Goal: Task Accomplishment & Management: Complete application form

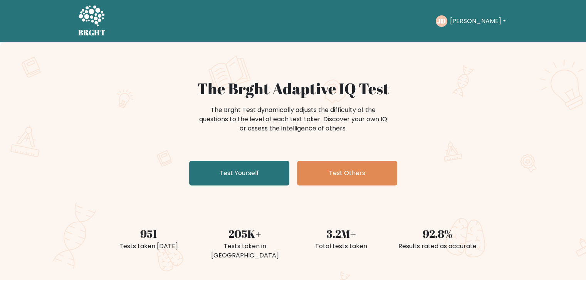
click at [476, 18] on button "[PERSON_NAME]" at bounding box center [477, 21] width 60 height 10
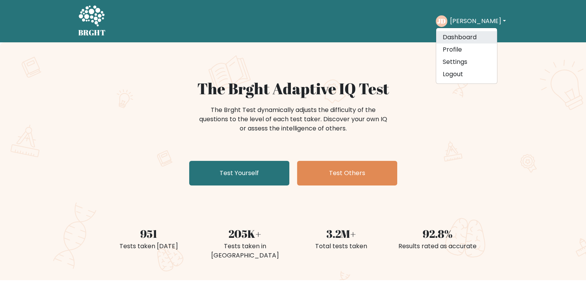
click at [465, 40] on link "Dashboard" at bounding box center [466, 37] width 61 height 12
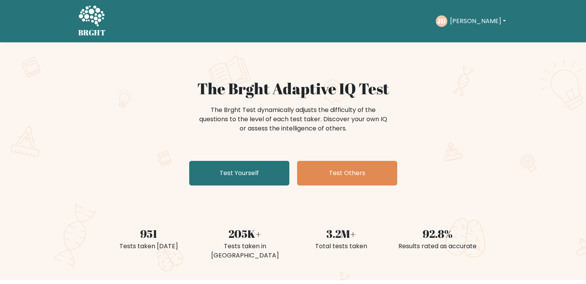
click at [493, 22] on button "[PERSON_NAME]" at bounding box center [477, 21] width 60 height 10
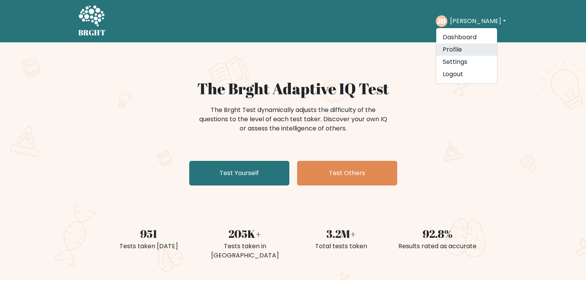
click at [466, 52] on link "Profile" at bounding box center [466, 50] width 61 height 12
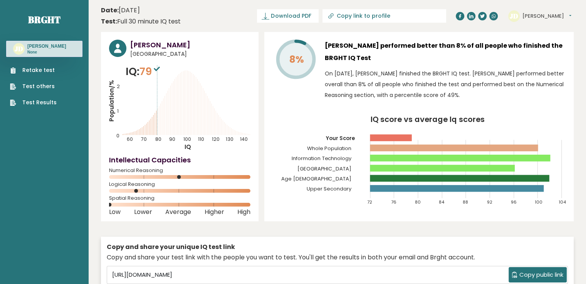
click at [47, 90] on link "Test others" at bounding box center [33, 86] width 47 height 8
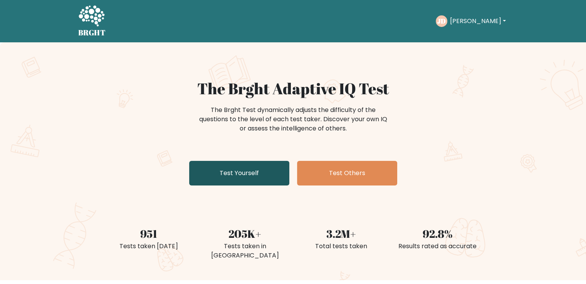
click at [254, 173] on link "Test Yourself" at bounding box center [239, 173] width 100 height 25
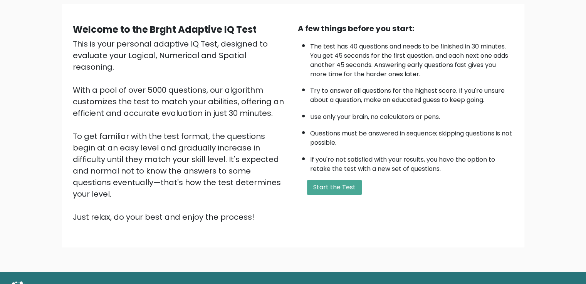
scroll to position [69, 0]
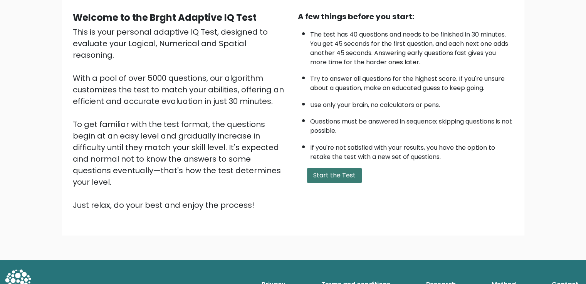
click at [342, 175] on button "Start the Test" at bounding box center [334, 175] width 55 height 15
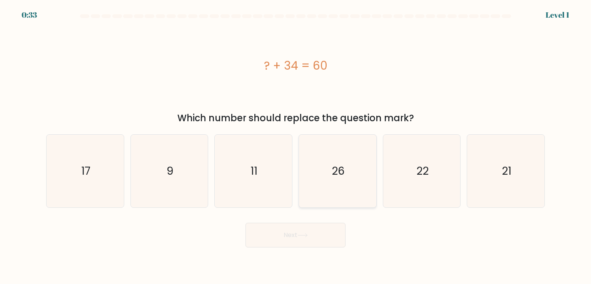
click at [344, 173] on text "26" at bounding box center [338, 170] width 13 height 15
click at [296, 146] on input "d. 26" at bounding box center [296, 144] width 0 height 4
radio input "true"
click at [316, 237] on button "Next" at bounding box center [296, 235] width 100 height 25
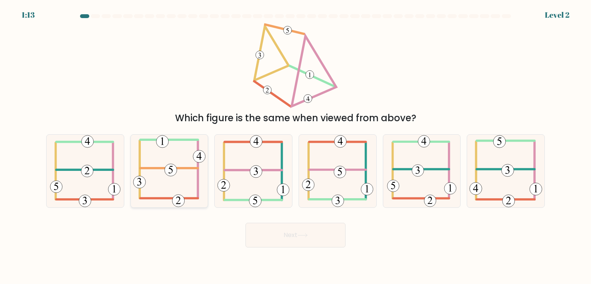
click at [171, 158] on icon at bounding box center [169, 171] width 72 height 72
click at [296, 146] on input "b." at bounding box center [296, 144] width 0 height 4
radio input "true"
click at [292, 229] on button "Next" at bounding box center [296, 235] width 100 height 25
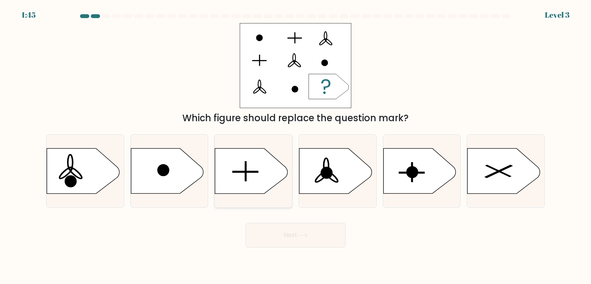
click at [252, 168] on icon at bounding box center [251, 171] width 72 height 45
click at [296, 146] on input "c." at bounding box center [296, 144] width 0 height 4
radio input "true"
click at [311, 232] on button "Next" at bounding box center [296, 235] width 100 height 25
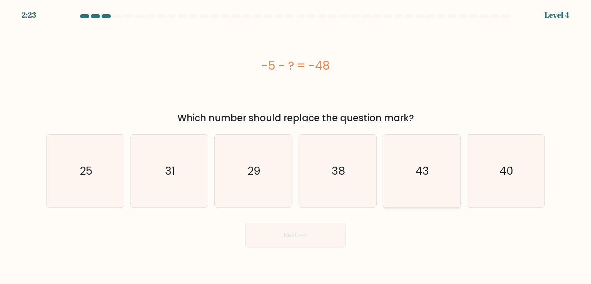
click at [407, 174] on icon "43" at bounding box center [422, 171] width 72 height 72
click at [296, 146] on input "e. 43" at bounding box center [296, 144] width 0 height 4
radio input "true"
click at [318, 235] on button "Next" at bounding box center [296, 235] width 100 height 25
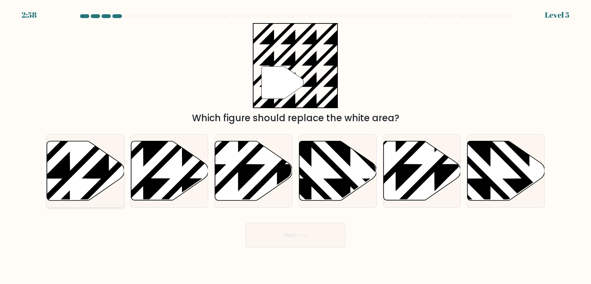
click at [73, 173] on icon at bounding box center [109, 140] width 156 height 156
click at [296, 146] on input "a." at bounding box center [296, 144] width 0 height 4
radio input "true"
click at [308, 241] on button "Next" at bounding box center [296, 235] width 100 height 25
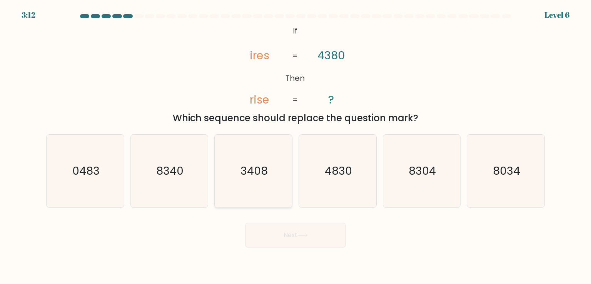
click at [254, 174] on text "3408" at bounding box center [254, 170] width 27 height 15
click at [296, 146] on input "c. 3408" at bounding box center [296, 144] width 0 height 4
radio input "true"
click at [303, 236] on icon at bounding box center [303, 235] width 10 height 4
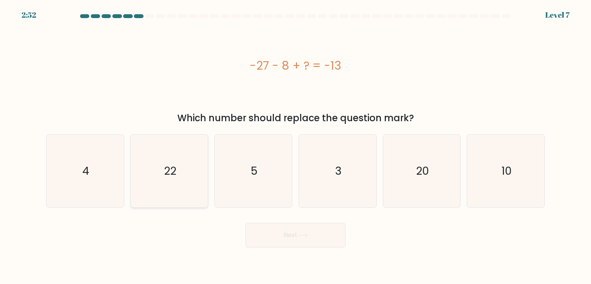
click at [186, 153] on icon "22" at bounding box center [169, 171] width 72 height 72
click at [296, 146] on input "b. 22" at bounding box center [296, 144] width 0 height 4
radio input "true"
click at [322, 238] on button "Next" at bounding box center [296, 235] width 100 height 25
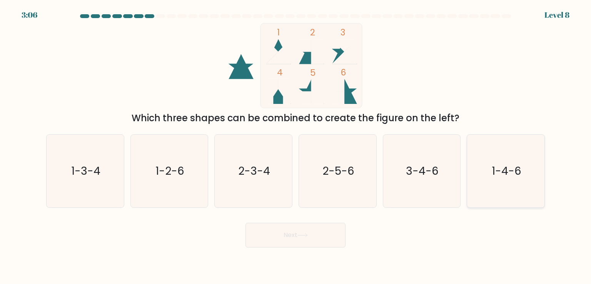
click at [496, 157] on icon "1-4-6" at bounding box center [506, 171] width 72 height 72
click at [296, 146] on input "f. 1-4-6" at bounding box center [296, 144] width 0 height 4
radio input "true"
click at [324, 239] on button "Next" at bounding box center [296, 235] width 100 height 25
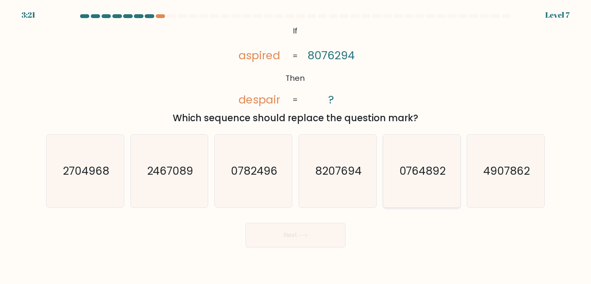
drag, startPoint x: 493, startPoint y: 173, endPoint x: 453, endPoint y: 150, distance: 45.6
click at [493, 173] on text "4907862" at bounding box center [507, 170] width 47 height 15
click at [296, 146] on input "f. 4907862" at bounding box center [296, 144] width 0 height 4
radio input "true"
click at [306, 235] on icon at bounding box center [302, 235] width 9 height 3
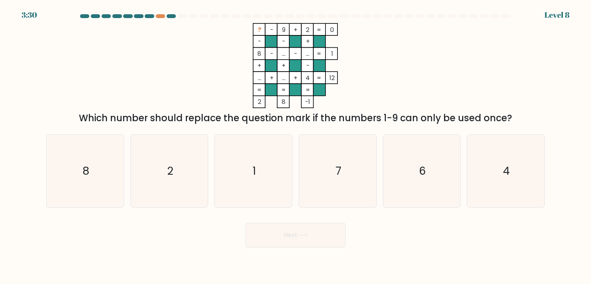
click at [258, 33] on tspan "?" at bounding box center [259, 29] width 3 height 9
click at [346, 161] on icon "7" at bounding box center [338, 171] width 72 height 72
click at [296, 146] on input "d. 7" at bounding box center [296, 144] width 0 height 4
radio input "true"
click at [343, 164] on icon "7" at bounding box center [338, 171] width 72 height 72
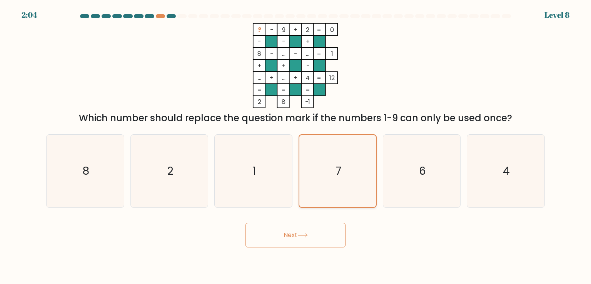
click at [296, 146] on input "d. 7" at bounding box center [296, 144] width 0 height 4
click at [297, 240] on button "Next" at bounding box center [296, 235] width 100 height 25
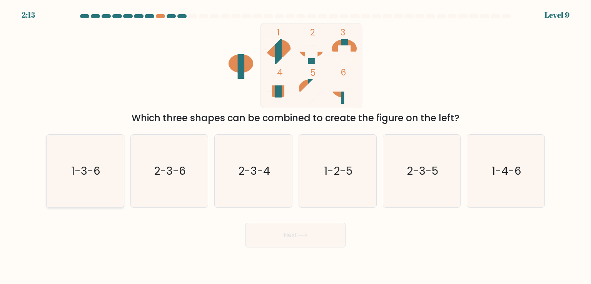
click at [86, 189] on icon "1-3-6" at bounding box center [85, 171] width 72 height 72
click at [296, 146] on input "a. 1-3-6" at bounding box center [296, 144] width 0 height 4
radio input "true"
click at [303, 238] on icon at bounding box center [303, 235] width 10 height 4
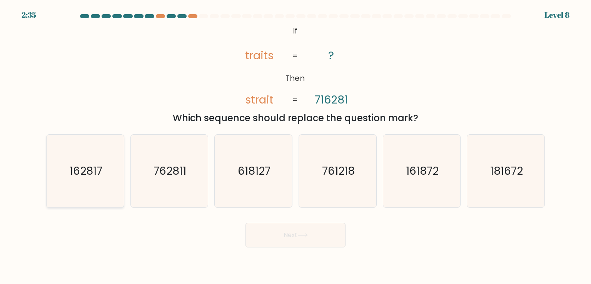
click at [116, 169] on icon "162817" at bounding box center [85, 171] width 72 height 72
click at [296, 146] on input "a. 162817" at bounding box center [296, 144] width 0 height 4
radio input "true"
click at [402, 182] on icon "161872" at bounding box center [422, 171] width 72 height 72
click at [296, 146] on input "e. 161872" at bounding box center [296, 144] width 0 height 4
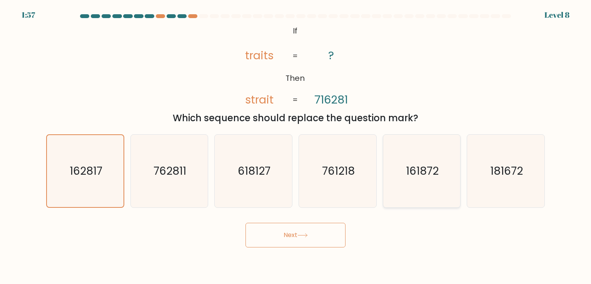
radio input "true"
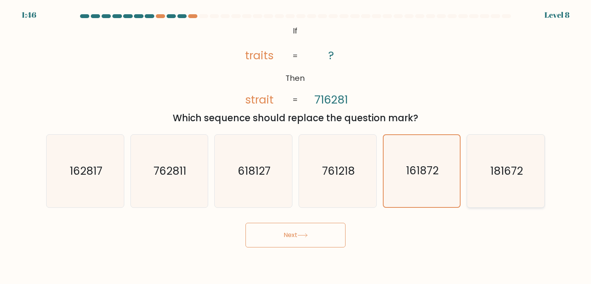
click at [514, 164] on text "181672" at bounding box center [507, 170] width 33 height 15
click at [296, 146] on input "f. 181672" at bounding box center [296, 144] width 0 height 4
radio input "true"
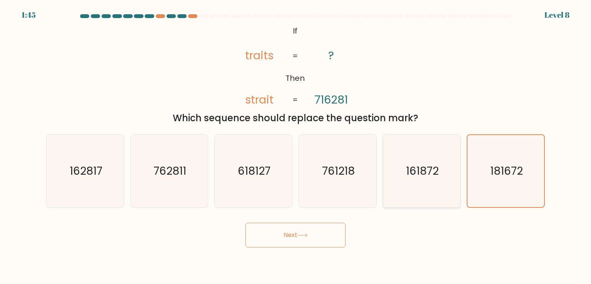
click at [428, 172] on text "161872" at bounding box center [422, 170] width 33 height 15
click at [296, 146] on input "e. 161872" at bounding box center [296, 144] width 0 height 4
radio input "true"
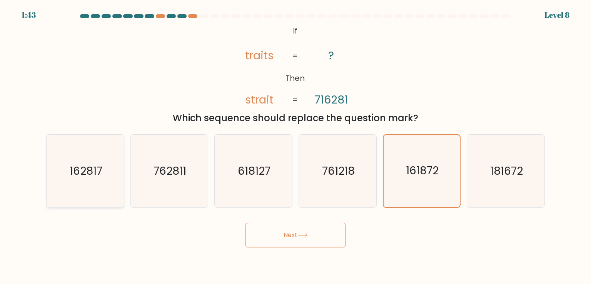
click at [73, 165] on text "162817" at bounding box center [86, 170] width 33 height 15
click at [296, 146] on input "a. 162817" at bounding box center [296, 144] width 0 height 4
radio input "true"
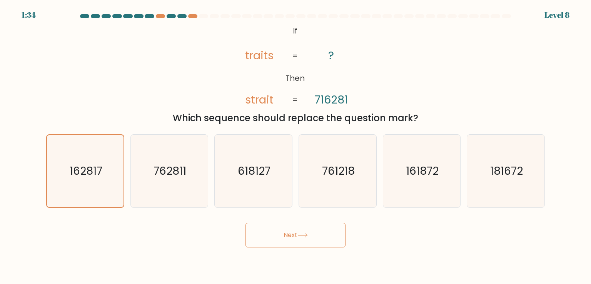
click at [302, 234] on icon at bounding box center [303, 235] width 10 height 4
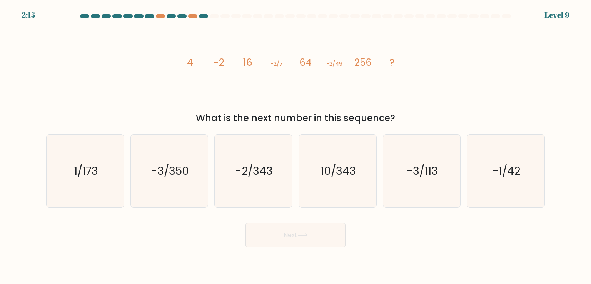
click at [297, 238] on button "Next" at bounding box center [296, 235] width 100 height 25
click at [292, 87] on icon "image/svg+xml 4 -2 16 -2/7 64 -2/49 256 ?" at bounding box center [295, 65] width 231 height 85
click at [490, 175] on icon "-1/42" at bounding box center [506, 171] width 72 height 72
click at [296, 146] on input "f. -1/42" at bounding box center [296, 144] width 0 height 4
radio input "true"
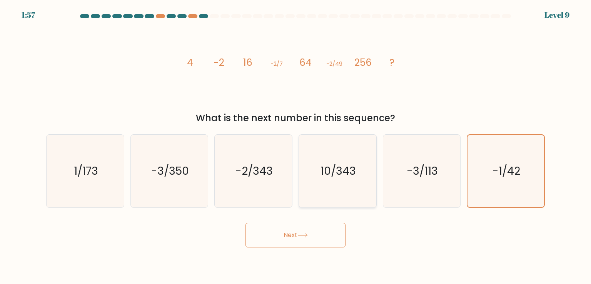
click at [370, 169] on icon "10/343" at bounding box center [338, 171] width 72 height 72
click at [296, 146] on input "d. 10/343" at bounding box center [296, 144] width 0 height 4
radio input "true"
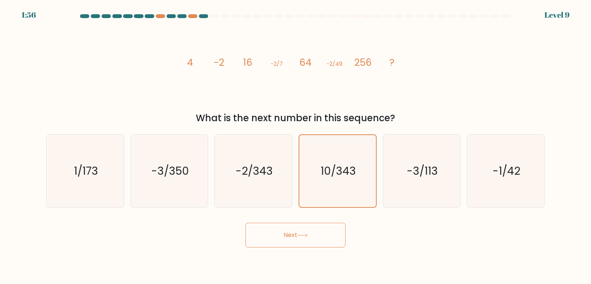
click at [330, 234] on button "Next" at bounding box center [296, 235] width 100 height 25
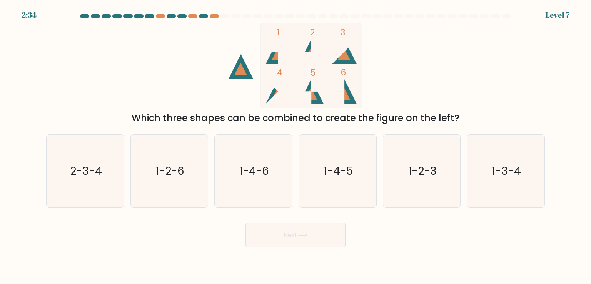
click at [242, 72] on icon at bounding box center [241, 69] width 12 height 12
drag, startPoint x: 242, startPoint y: 72, endPoint x: 291, endPoint y: 89, distance: 51.9
click at [293, 88] on icon "1 2 3 4 5 6" at bounding box center [295, 65] width 207 height 85
click at [435, 172] on text "1-2-3" at bounding box center [423, 170] width 28 height 15
click at [296, 146] on input "e. 1-2-3" at bounding box center [296, 144] width 0 height 4
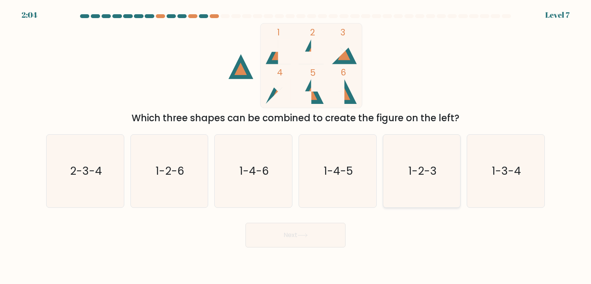
radio input "true"
click at [271, 57] on icon at bounding box center [278, 51] width 25 height 25
click at [351, 98] on icon at bounding box center [344, 91] width 25 height 25
click at [273, 59] on icon at bounding box center [278, 54] width 12 height 12
click at [307, 45] on rect at bounding box center [312, 65] width 102 height 85
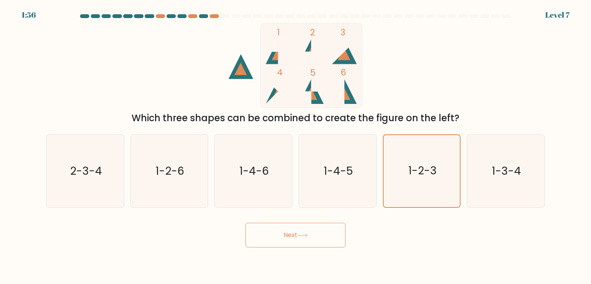
click at [348, 101] on icon at bounding box center [344, 91] width 25 height 25
drag, startPoint x: 185, startPoint y: 161, endPoint x: 196, endPoint y: 161, distance: 10.8
click at [185, 161] on icon "1-2-6" at bounding box center [169, 171] width 72 height 72
click at [296, 146] on input "b. 1-2-6" at bounding box center [296, 144] width 0 height 4
radio input "true"
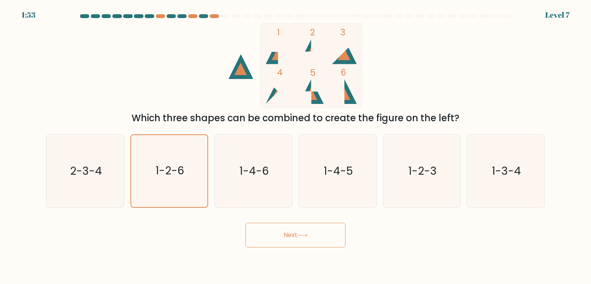
click at [296, 234] on button "Next" at bounding box center [296, 235] width 100 height 25
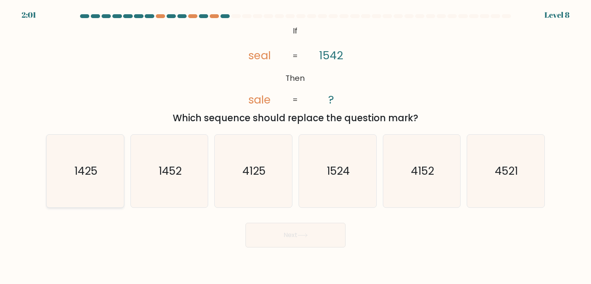
click at [102, 177] on icon "1425" at bounding box center [85, 171] width 72 height 72
click at [296, 146] on input "a. 1425" at bounding box center [296, 144] width 0 height 4
radio input "true"
click at [173, 187] on icon "1452" at bounding box center [169, 171] width 72 height 72
click at [296, 146] on input "b. 1452" at bounding box center [296, 144] width 0 height 4
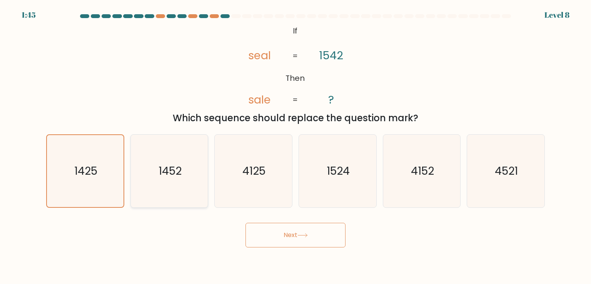
radio input "true"
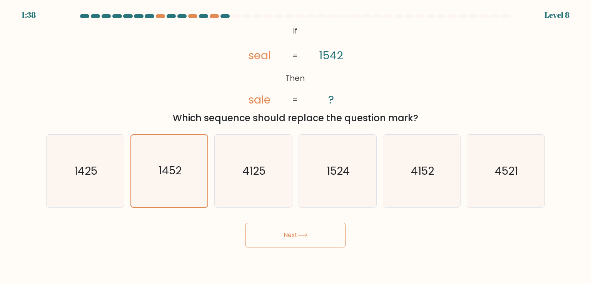
click at [313, 244] on button "Next" at bounding box center [296, 235] width 100 height 25
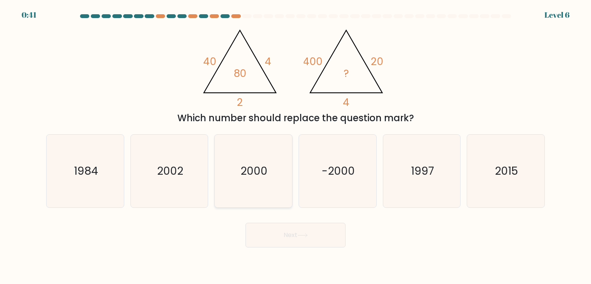
click at [259, 182] on icon "2000" at bounding box center [253, 171] width 72 height 72
click at [296, 146] on input "c. 2000" at bounding box center [296, 144] width 0 height 4
radio input "true"
click at [313, 233] on button "Next" at bounding box center [296, 235] width 100 height 25
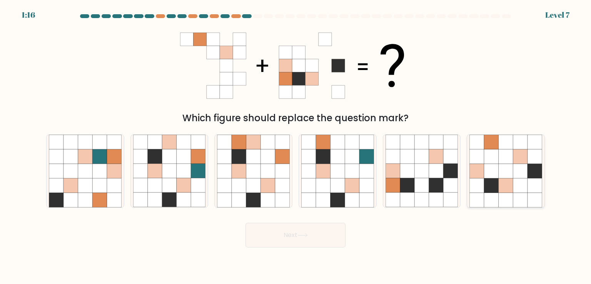
click at [505, 169] on icon at bounding box center [506, 171] width 15 height 15
click at [296, 146] on input "f." at bounding box center [296, 144] width 0 height 4
radio input "true"
click at [310, 238] on button "Next" at bounding box center [296, 235] width 100 height 25
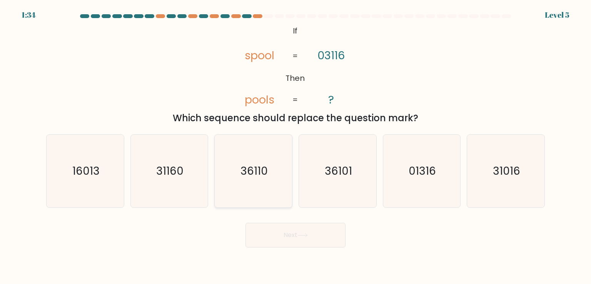
click at [251, 170] on text "36110" at bounding box center [254, 170] width 27 height 15
click at [296, 146] on input "c. 36110" at bounding box center [296, 144] width 0 height 4
radio input "true"
click at [297, 235] on button "Next" at bounding box center [296, 235] width 100 height 25
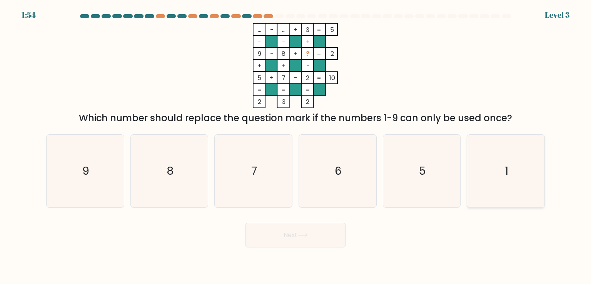
click at [492, 170] on icon "1" at bounding box center [506, 171] width 72 height 72
click at [296, 146] on input "f. 1" at bounding box center [296, 144] width 0 height 4
radio input "true"
click at [308, 233] on button "Next" at bounding box center [296, 235] width 100 height 25
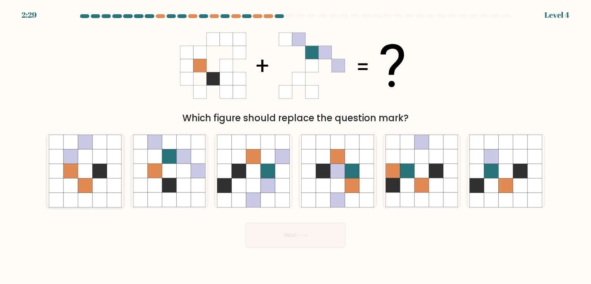
click at [116, 177] on icon at bounding box center [114, 171] width 15 height 15
click at [296, 146] on input "a." at bounding box center [296, 144] width 0 height 4
radio input "true"
click at [184, 185] on icon at bounding box center [184, 185] width 15 height 15
click at [296, 146] on input "b." at bounding box center [296, 144] width 0 height 4
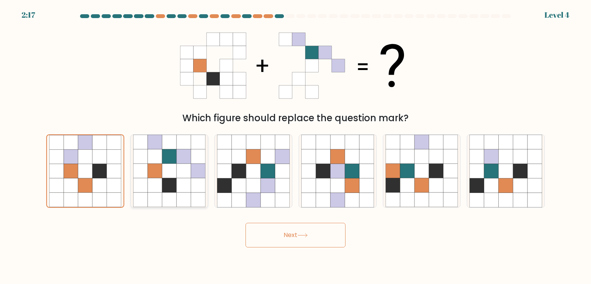
radio input "true"
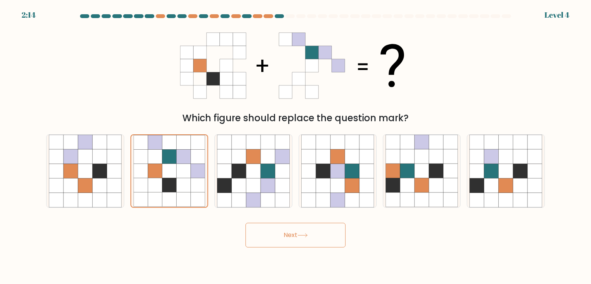
click at [301, 232] on button "Next" at bounding box center [296, 235] width 100 height 25
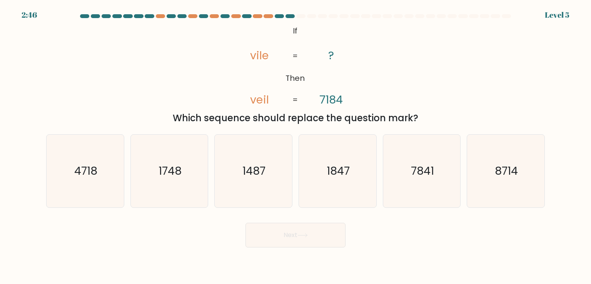
click at [323, 100] on tspan "7184" at bounding box center [331, 99] width 23 height 15
click at [426, 165] on text "7841" at bounding box center [422, 170] width 23 height 15
click at [296, 146] on input "e. 7841" at bounding box center [296, 144] width 0 height 4
radio input "true"
click at [301, 235] on icon at bounding box center [302, 235] width 9 height 3
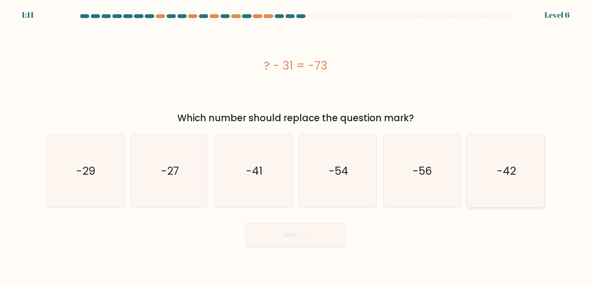
click at [511, 168] on text "-42" at bounding box center [506, 170] width 19 height 15
click at [296, 146] on input "f. -42" at bounding box center [296, 144] width 0 height 4
radio input "true"
click at [315, 235] on button "Next" at bounding box center [296, 235] width 100 height 25
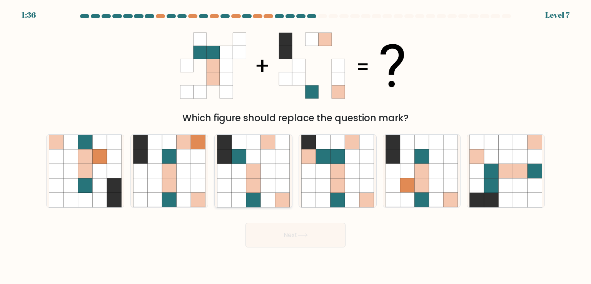
click at [254, 179] on icon at bounding box center [253, 185] width 15 height 15
click at [296, 146] on input "c." at bounding box center [296, 144] width 0 height 4
radio input "true"
click at [308, 241] on button "Next" at bounding box center [296, 235] width 100 height 25
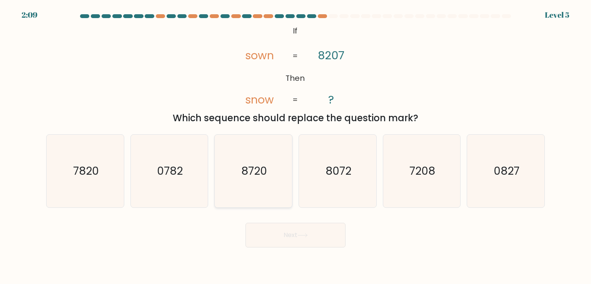
click at [257, 177] on text "8720" at bounding box center [254, 170] width 26 height 15
click at [296, 146] on input "c. 8720" at bounding box center [296, 144] width 0 height 4
radio input "true"
click at [306, 238] on button "Next" at bounding box center [296, 235] width 100 height 25
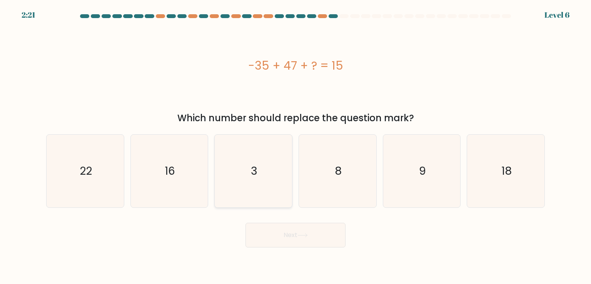
click at [270, 176] on icon "3" at bounding box center [253, 171] width 72 height 72
click at [296, 146] on input "c. 3" at bounding box center [296, 144] width 0 height 4
radio input "true"
click at [325, 238] on button "Next" at bounding box center [296, 235] width 100 height 25
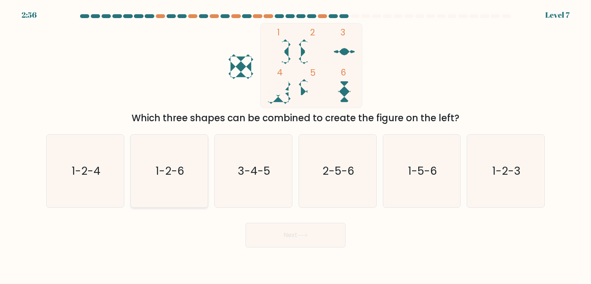
click at [185, 179] on icon "1-2-6" at bounding box center [169, 171] width 72 height 72
click at [296, 146] on input "b. 1-2-6" at bounding box center [296, 144] width 0 height 4
radio input "true"
click at [309, 242] on button "Next" at bounding box center [296, 235] width 100 height 25
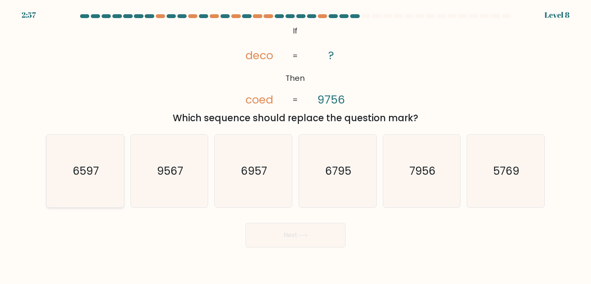
click at [68, 158] on icon "6597" at bounding box center [85, 171] width 72 height 72
click at [296, 146] on input "a. 6597" at bounding box center [296, 144] width 0 height 4
radio input "true"
click at [287, 231] on button "Next" at bounding box center [296, 235] width 100 height 25
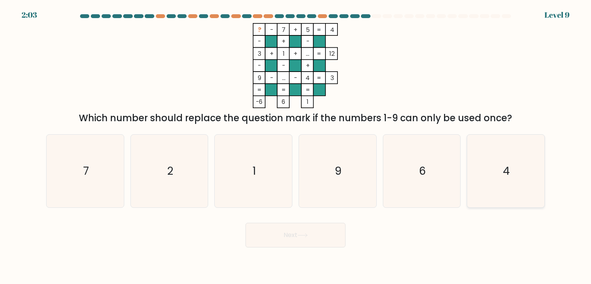
click at [497, 158] on icon "4" at bounding box center [506, 171] width 72 height 72
click at [296, 146] on input "f. 4" at bounding box center [296, 144] width 0 height 4
radio input "true"
click at [298, 232] on button "Next" at bounding box center [296, 235] width 100 height 25
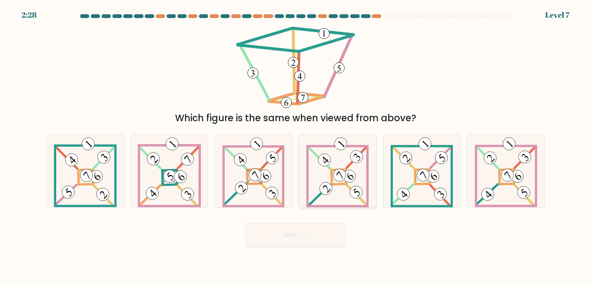
click at [360, 160] on icon at bounding box center [357, 157] width 7 height 7
click at [296, 146] on input "d." at bounding box center [296, 144] width 0 height 4
radio input "true"
click at [90, 187] on icon at bounding box center [85, 171] width 63 height 72
click at [296, 146] on input "a." at bounding box center [296, 144] width 0 height 4
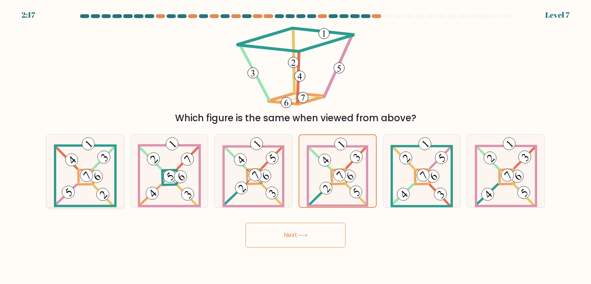
radio input "true"
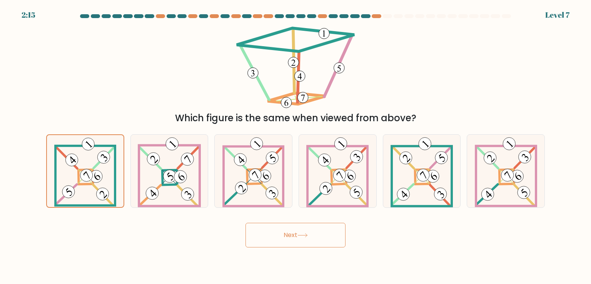
click at [304, 232] on button "Next" at bounding box center [296, 235] width 100 height 25
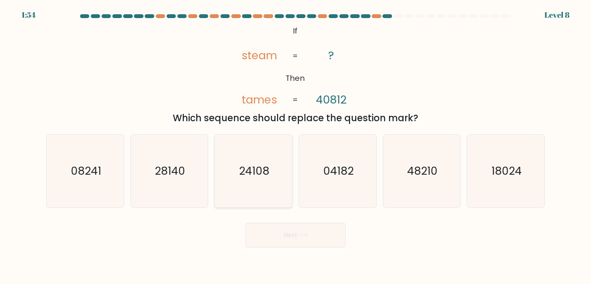
click at [269, 164] on text "24108" at bounding box center [254, 170] width 30 height 15
click at [296, 146] on input "c. 24108" at bounding box center [296, 144] width 0 height 4
radio input "true"
click at [298, 236] on button "Next" at bounding box center [296, 235] width 100 height 25
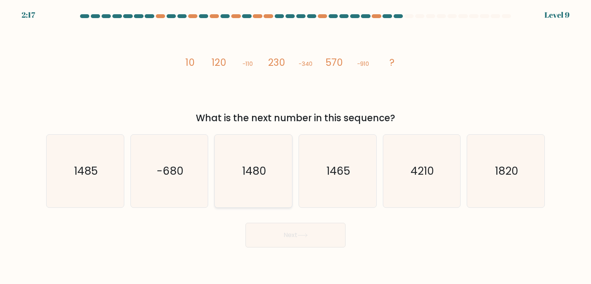
click at [265, 173] on text "1480" at bounding box center [254, 170] width 24 height 15
click at [296, 146] on input "c. 1480" at bounding box center [296, 144] width 0 height 4
radio input "true"
click at [305, 238] on button "Next" at bounding box center [296, 235] width 100 height 25
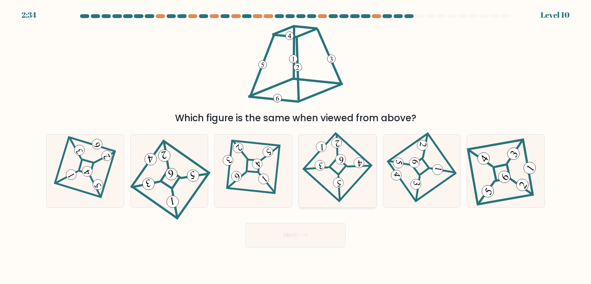
click at [342, 167] on icon at bounding box center [338, 171] width 50 height 58
click at [296, 146] on input "d." at bounding box center [296, 144] width 0 height 4
radio input "true"
click at [315, 236] on button "Next" at bounding box center [296, 235] width 100 height 25
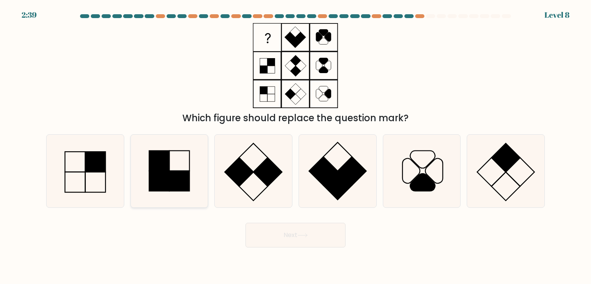
click at [169, 169] on rect at bounding box center [159, 161] width 20 height 20
click at [296, 146] on input "b." at bounding box center [296, 144] width 0 height 4
radio input "true"
click at [294, 231] on button "Next" at bounding box center [296, 235] width 100 height 25
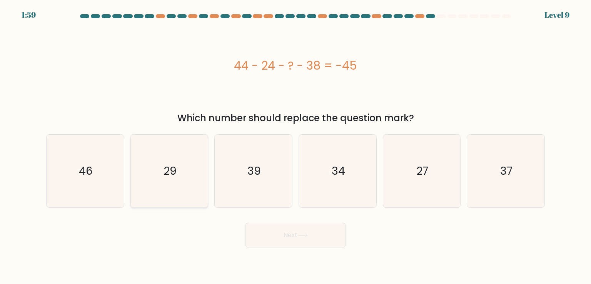
click at [176, 171] on text "29" at bounding box center [170, 170] width 13 height 15
click at [296, 146] on input "b. 29" at bounding box center [296, 144] width 0 height 4
radio input "true"
click at [290, 229] on button "Next" at bounding box center [296, 235] width 100 height 25
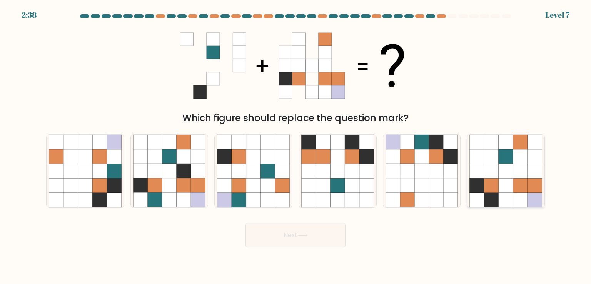
click at [511, 173] on icon at bounding box center [506, 171] width 15 height 15
click at [296, 146] on input "f." at bounding box center [296, 144] width 0 height 4
radio input "true"
click at [305, 240] on button "Next" at bounding box center [296, 235] width 100 height 25
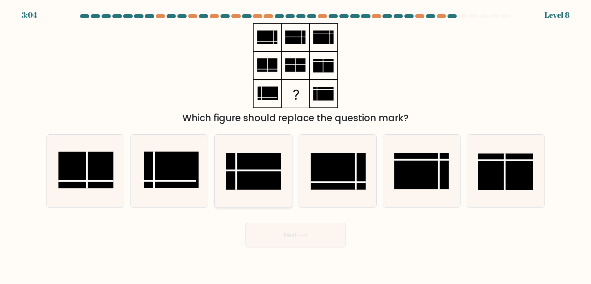
click at [255, 174] on rect at bounding box center [253, 171] width 55 height 37
click at [296, 146] on input "c." at bounding box center [296, 144] width 0 height 4
radio input "true"
click at [319, 236] on button "Next" at bounding box center [296, 235] width 100 height 25
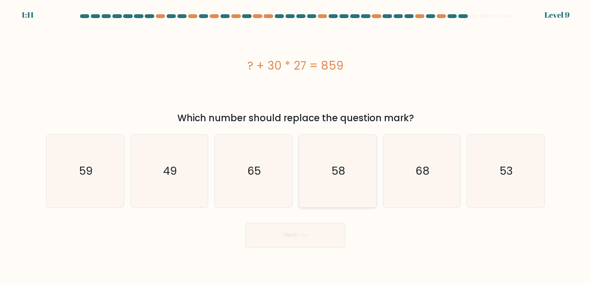
click at [351, 176] on icon "58" at bounding box center [338, 171] width 72 height 72
click at [296, 146] on input "d. 58" at bounding box center [296, 144] width 0 height 4
radio input "true"
click at [302, 238] on icon at bounding box center [303, 235] width 10 height 4
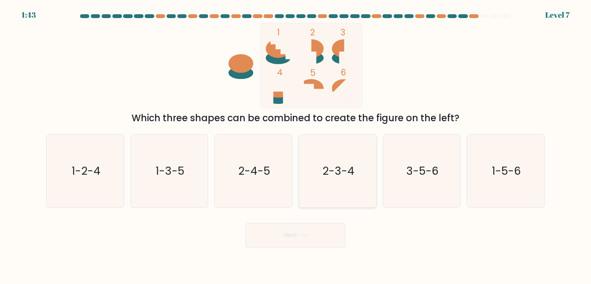
click at [338, 190] on icon "2-3-4" at bounding box center [338, 171] width 72 height 72
click at [296, 146] on input "d. 2-3-4" at bounding box center [296, 144] width 0 height 4
radio input "true"
click at [316, 242] on button "Next" at bounding box center [296, 235] width 100 height 25
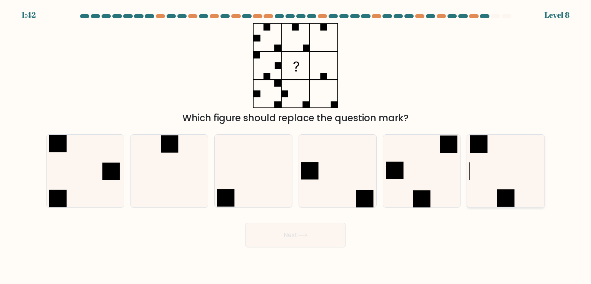
click at [493, 174] on icon at bounding box center [506, 171] width 72 height 72
click at [296, 146] on input "f." at bounding box center [296, 144] width 0 height 4
radio input "true"
click at [320, 240] on button "Next" at bounding box center [296, 235] width 100 height 25
click at [299, 237] on icon at bounding box center [303, 235] width 10 height 4
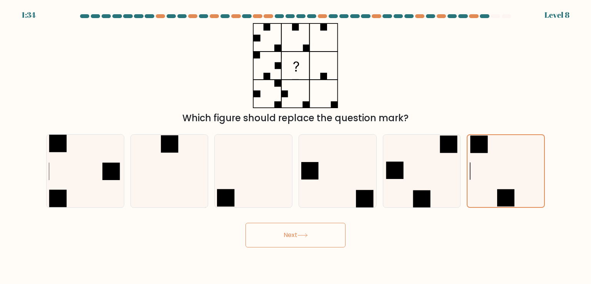
click at [285, 231] on button "Next" at bounding box center [296, 235] width 100 height 25
click at [417, 181] on icon at bounding box center [422, 171] width 72 height 72
click at [296, 146] on input "e." at bounding box center [296, 144] width 0 height 4
radio input "true"
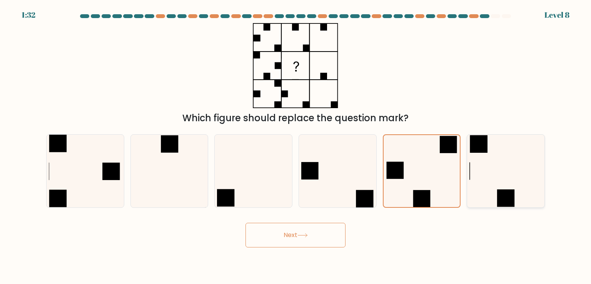
click at [479, 171] on icon at bounding box center [506, 171] width 72 height 72
click at [296, 146] on input "f." at bounding box center [296, 144] width 0 height 4
radio input "true"
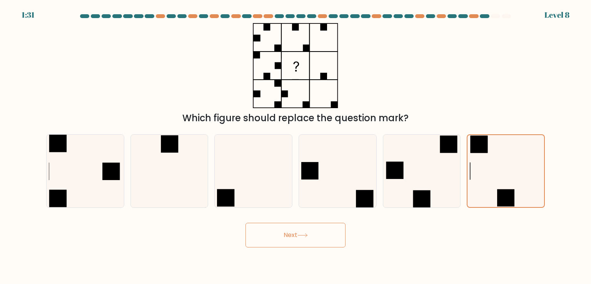
click at [321, 237] on button "Next" at bounding box center [296, 235] width 100 height 25
click at [484, 147] on rect at bounding box center [479, 144] width 17 height 17
click at [296, 146] on input "f." at bounding box center [296, 144] width 0 height 4
click at [99, 170] on icon at bounding box center [85, 171] width 72 height 72
click at [296, 146] on input "a." at bounding box center [296, 144] width 0 height 4
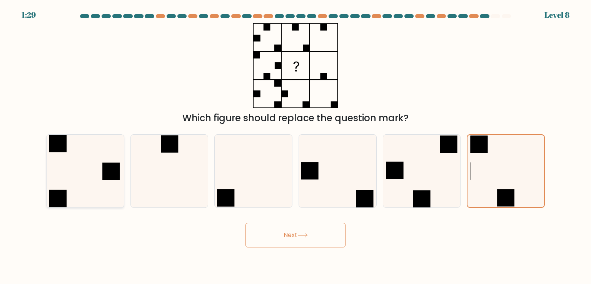
radio input "true"
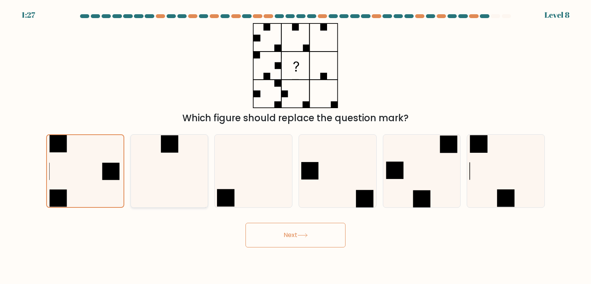
click at [192, 199] on icon at bounding box center [169, 171] width 72 height 72
click at [296, 146] on input "b." at bounding box center [296, 144] width 0 height 4
radio input "true"
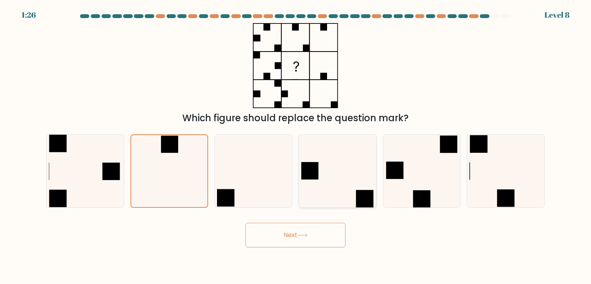
click at [332, 188] on icon at bounding box center [338, 171] width 72 height 72
click at [296, 146] on input "d." at bounding box center [296, 144] width 0 height 4
radio input "true"
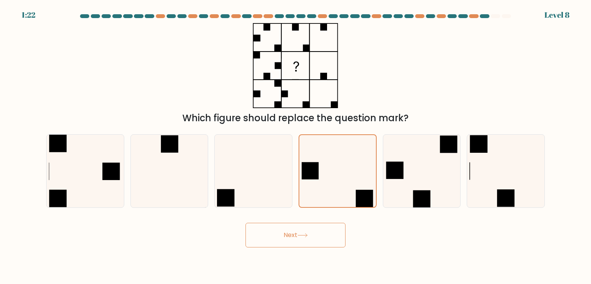
click at [381, 176] on div "e." at bounding box center [422, 170] width 84 height 73
click at [461, 170] on div at bounding box center [422, 170] width 78 height 73
click at [296, 146] on input "e." at bounding box center [296, 144] width 0 height 4
radio input "true"
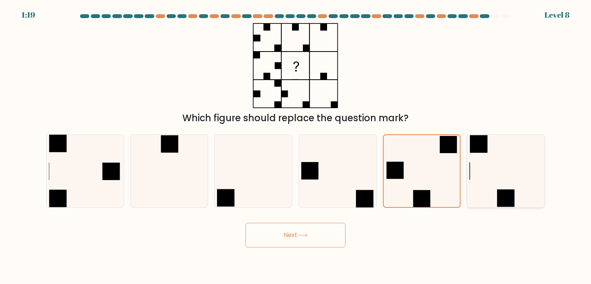
click at [496, 169] on icon at bounding box center [506, 171] width 72 height 72
click at [296, 146] on input "f." at bounding box center [296, 144] width 0 height 4
radio input "true"
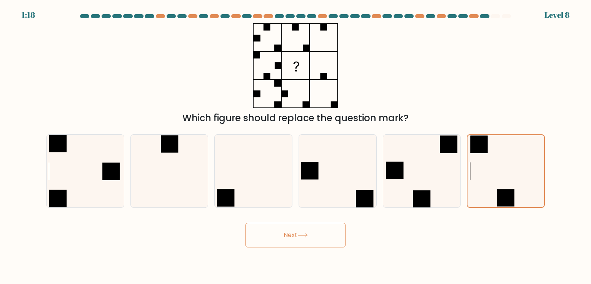
click at [292, 233] on button "Next" at bounding box center [296, 235] width 100 height 25
click at [293, 232] on button "Next" at bounding box center [296, 235] width 100 height 25
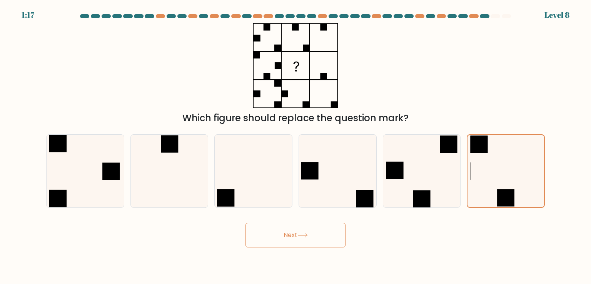
click at [293, 232] on button "Next" at bounding box center [296, 235] width 100 height 25
click at [294, 231] on button "Next" at bounding box center [296, 235] width 100 height 25
click at [293, 230] on button "Next" at bounding box center [296, 235] width 100 height 25
click at [291, 230] on button "Next" at bounding box center [296, 235] width 100 height 25
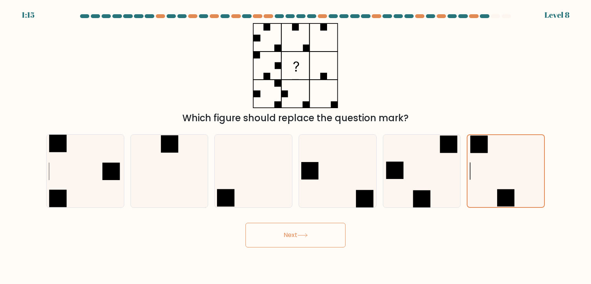
click at [291, 230] on button "Next" at bounding box center [296, 235] width 100 height 25
drag, startPoint x: 77, startPoint y: 181, endPoint x: 79, endPoint y: 168, distance: 12.5
click at [80, 180] on icon at bounding box center [85, 171] width 72 height 72
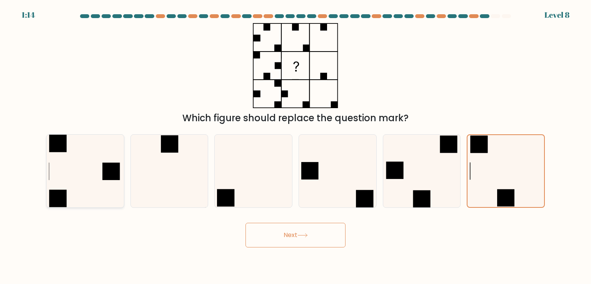
click at [296, 146] on input "a." at bounding box center [296, 144] width 0 height 4
radio input "true"
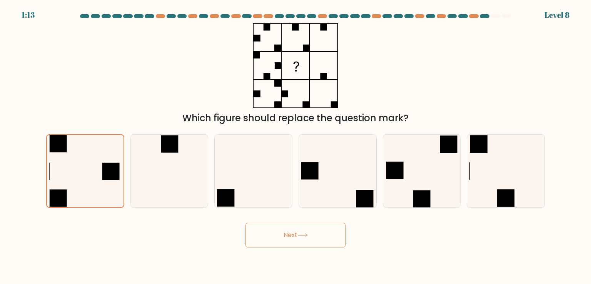
click at [287, 240] on button "Next" at bounding box center [296, 235] width 100 height 25
click at [178, 159] on icon at bounding box center [169, 171] width 72 height 72
click at [296, 146] on input "b." at bounding box center [296, 144] width 0 height 4
radio input "true"
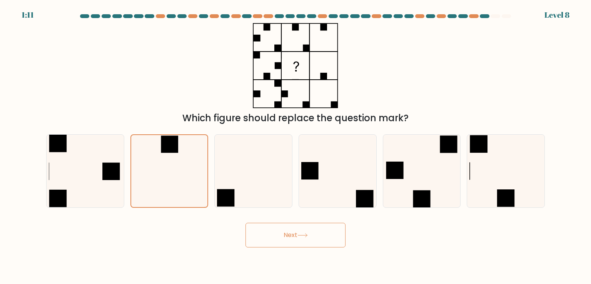
click at [307, 233] on button "Next" at bounding box center [296, 235] width 100 height 25
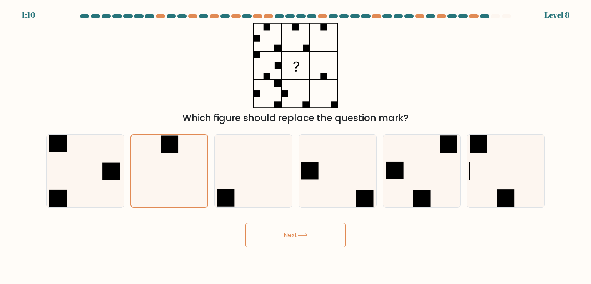
click at [307, 232] on button "Next" at bounding box center [296, 235] width 100 height 25
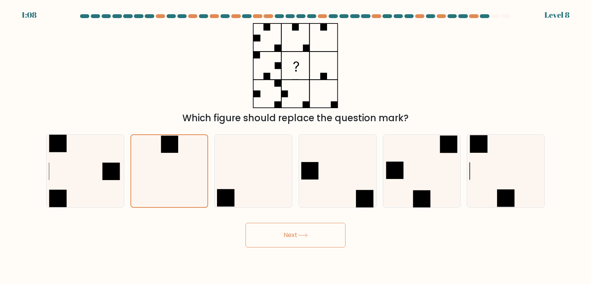
click at [307, 232] on button "Next" at bounding box center [296, 235] width 100 height 25
click at [420, 271] on body "1:02 Level 8" at bounding box center [295, 142] width 591 height 284
click at [394, 173] on rect at bounding box center [394, 170] width 17 height 17
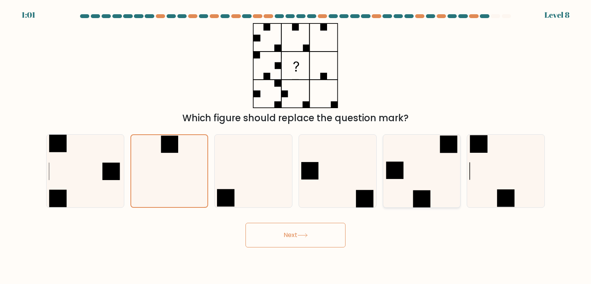
click at [296, 146] on input "e." at bounding box center [296, 144] width 0 height 4
radio input "true"
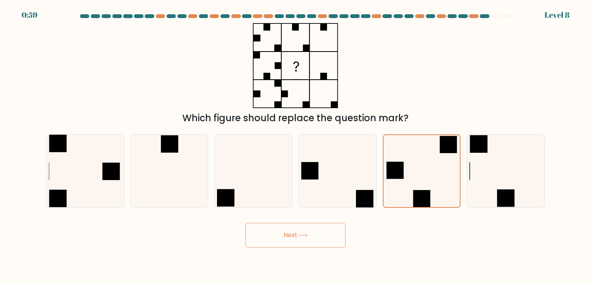
click at [308, 241] on button "Next" at bounding box center [296, 235] width 100 height 25
click at [308, 239] on button "Next" at bounding box center [296, 235] width 100 height 25
click at [347, 159] on icon at bounding box center [338, 171] width 72 height 72
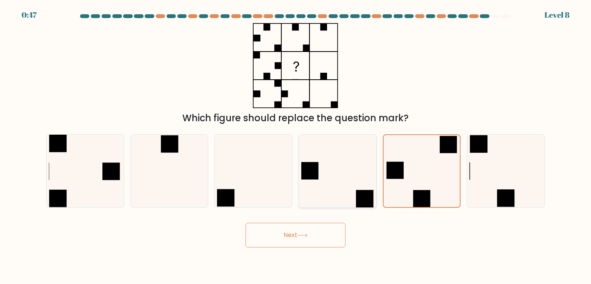
click at [296, 146] on input "d." at bounding box center [296, 144] width 0 height 4
radio input "true"
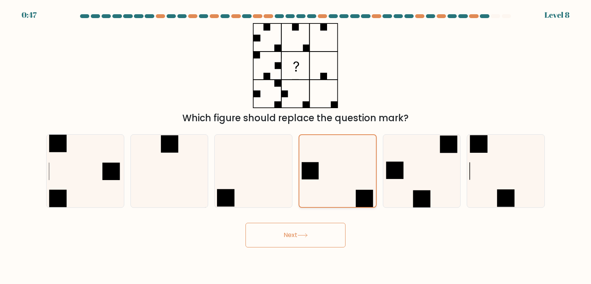
click at [347, 159] on icon at bounding box center [338, 171] width 72 height 72
click at [296, 146] on input "d." at bounding box center [296, 144] width 0 height 4
click at [347, 159] on icon at bounding box center [338, 171] width 72 height 72
click at [296, 146] on input "d." at bounding box center [296, 144] width 0 height 4
click at [295, 219] on div "Next" at bounding box center [296, 232] width 508 height 30
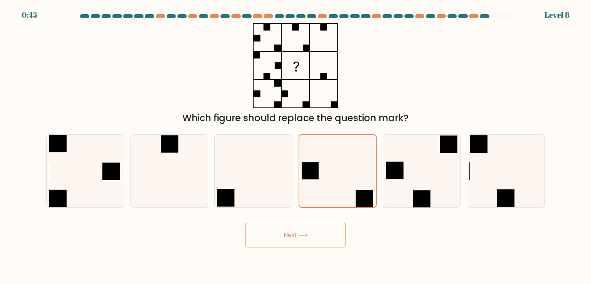
click at [291, 229] on button "Next" at bounding box center [296, 235] width 100 height 25
click at [291, 230] on button "Next" at bounding box center [296, 235] width 100 height 25
click at [293, 234] on button "Next" at bounding box center [296, 235] width 100 height 25
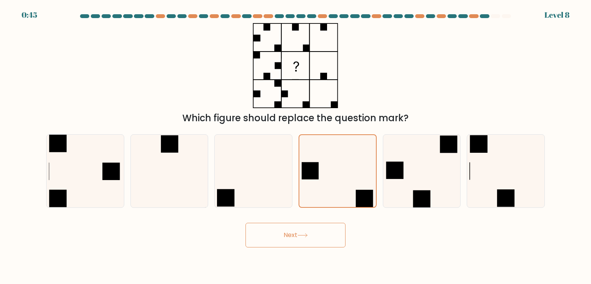
click at [293, 234] on button "Next" at bounding box center [296, 235] width 100 height 25
click at [293, 235] on button "Next" at bounding box center [296, 235] width 100 height 25
click at [121, 164] on icon at bounding box center [85, 171] width 72 height 72
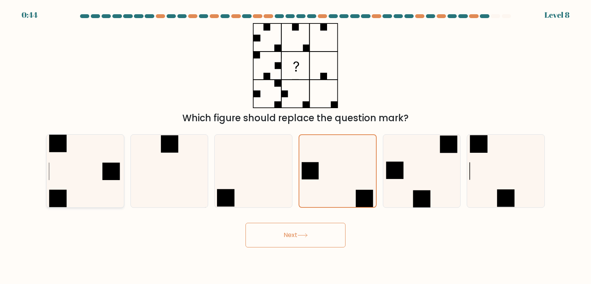
click at [296, 146] on input "a." at bounding box center [296, 144] width 0 height 4
radio input "true"
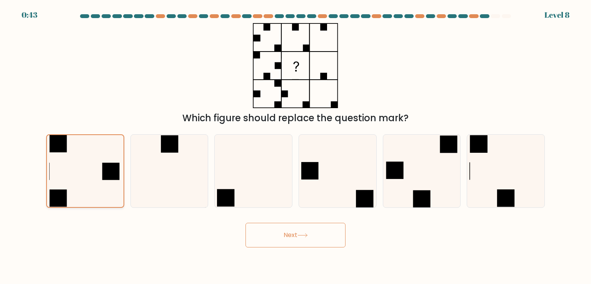
click at [121, 164] on icon at bounding box center [85, 171] width 72 height 72
click at [296, 146] on input "a." at bounding box center [296, 144] width 0 height 4
click at [114, 165] on rect at bounding box center [110, 171] width 17 height 17
click at [296, 146] on input "a." at bounding box center [296, 144] width 0 height 4
click at [117, 165] on rect at bounding box center [110, 171] width 17 height 17
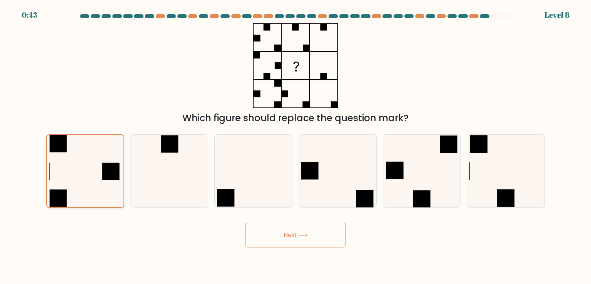
click at [296, 146] on input "a." at bounding box center [296, 144] width 0 height 4
click at [196, 171] on icon at bounding box center [169, 171] width 72 height 72
click at [296, 146] on input "b." at bounding box center [296, 144] width 0 height 4
radio input "true"
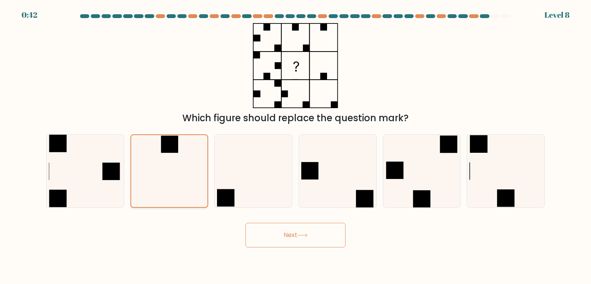
click at [197, 173] on icon at bounding box center [170, 171] width 72 height 72
click at [296, 146] on input "b." at bounding box center [296, 144] width 0 height 4
drag, startPoint x: 351, startPoint y: 198, endPoint x: 346, endPoint y: 198, distance: 5.4
click at [350, 198] on icon at bounding box center [338, 171] width 72 height 72
click at [296, 146] on input "d." at bounding box center [296, 144] width 0 height 4
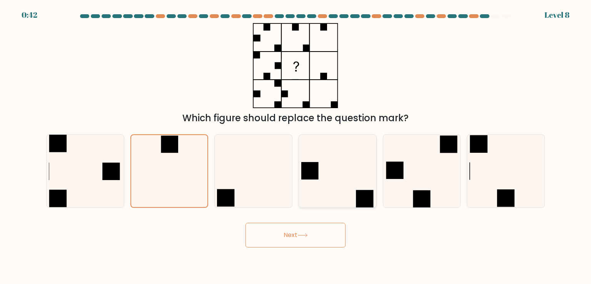
radio input "true"
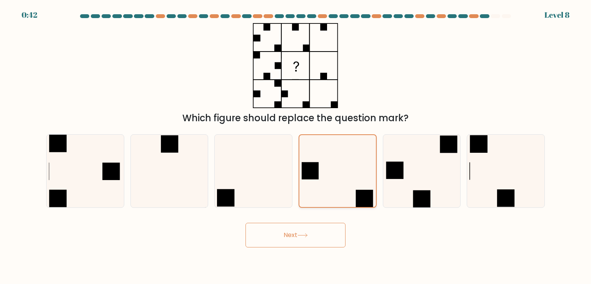
click at [346, 198] on icon at bounding box center [338, 171] width 72 height 72
click at [296, 146] on input "d." at bounding box center [296, 144] width 0 height 4
click at [346, 198] on icon at bounding box center [338, 171] width 72 height 72
click at [296, 146] on input "d." at bounding box center [296, 144] width 0 height 4
drag, startPoint x: 346, startPoint y: 198, endPoint x: 336, endPoint y: 216, distance: 20.8
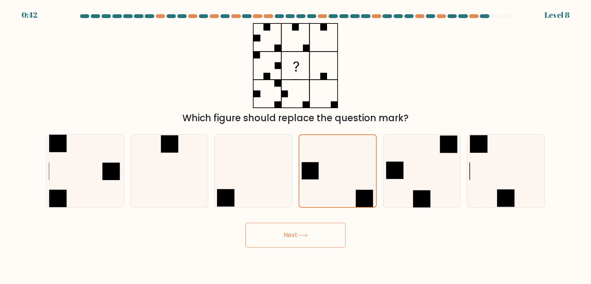
click at [345, 199] on icon at bounding box center [338, 171] width 72 height 72
click at [296, 146] on input "d." at bounding box center [296, 144] width 0 height 4
click at [328, 227] on button "Next" at bounding box center [296, 235] width 100 height 25
click at [327, 227] on button "Next" at bounding box center [296, 235] width 100 height 25
click at [325, 225] on button "Next" at bounding box center [296, 235] width 100 height 25
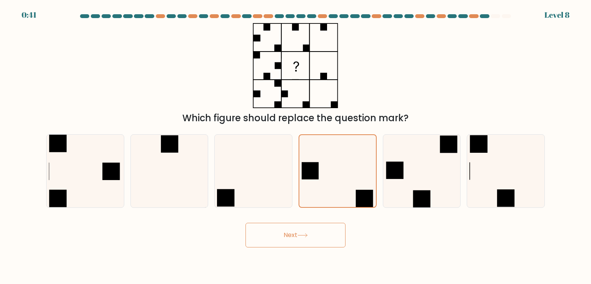
click at [325, 225] on button "Next" at bounding box center [296, 235] width 100 height 25
click at [312, 244] on button "Next" at bounding box center [296, 235] width 100 height 25
click at [310, 241] on button "Next" at bounding box center [296, 235] width 100 height 25
click at [309, 240] on button "Next" at bounding box center [296, 235] width 100 height 25
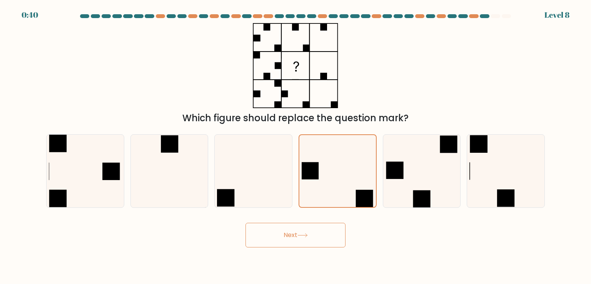
drag, startPoint x: 309, startPoint y: 240, endPoint x: 304, endPoint y: 232, distance: 9.0
click at [307, 236] on button "Next" at bounding box center [296, 235] width 100 height 25
drag, startPoint x: 304, startPoint y: 232, endPoint x: 472, endPoint y: 278, distance: 173.7
click at [305, 232] on button "Next" at bounding box center [296, 235] width 100 height 25
click at [470, 230] on div "Next" at bounding box center [296, 232] width 508 height 30
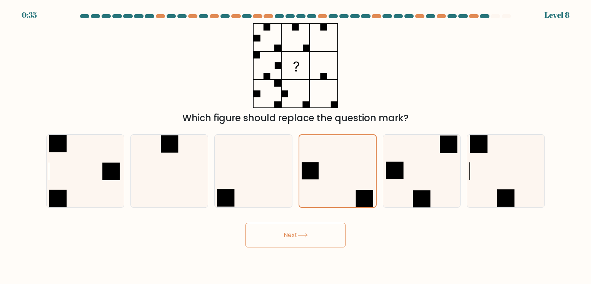
click at [470, 230] on div "Next" at bounding box center [296, 232] width 508 height 30
click at [397, 147] on icon at bounding box center [422, 171] width 72 height 72
click at [296, 146] on input "e." at bounding box center [296, 144] width 0 height 4
radio input "true"
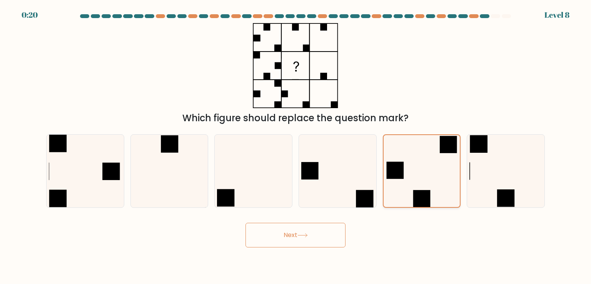
click at [397, 147] on icon at bounding box center [422, 171] width 72 height 72
click at [296, 146] on input "e." at bounding box center [296, 144] width 0 height 4
click at [501, 164] on icon at bounding box center [506, 171] width 72 height 72
click at [296, 146] on input "f." at bounding box center [296, 144] width 0 height 4
radio input "true"
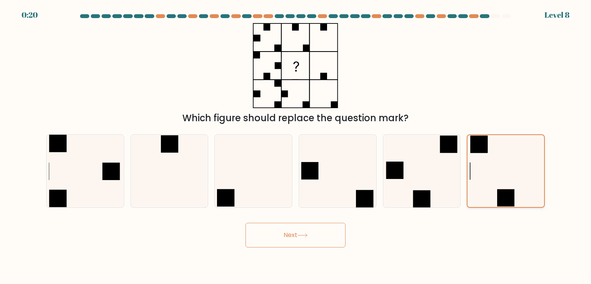
click at [501, 164] on icon at bounding box center [506, 171] width 72 height 72
click at [296, 146] on input "f." at bounding box center [296, 144] width 0 height 4
click at [501, 165] on icon at bounding box center [506, 171] width 72 height 72
click at [296, 146] on input "f." at bounding box center [296, 144] width 0 height 4
click at [501, 165] on icon at bounding box center [506, 171] width 72 height 72
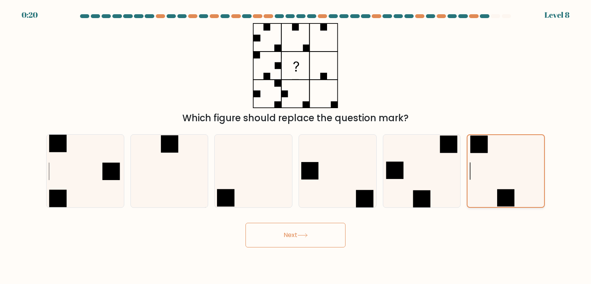
click at [296, 146] on input "f." at bounding box center [296, 144] width 0 height 4
click at [501, 165] on icon at bounding box center [506, 171] width 72 height 72
click at [296, 146] on input "f." at bounding box center [296, 144] width 0 height 4
click at [501, 165] on icon at bounding box center [506, 171] width 72 height 72
click at [296, 146] on input "f." at bounding box center [296, 144] width 0 height 4
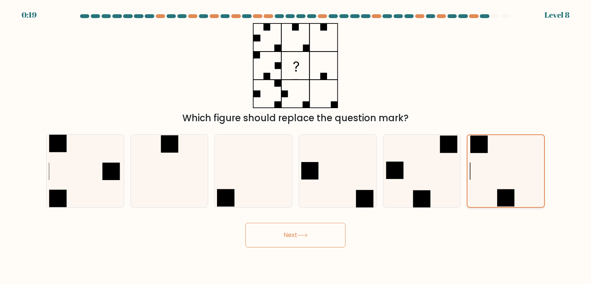
click at [501, 165] on icon at bounding box center [506, 171] width 72 height 72
click at [296, 146] on input "f." at bounding box center [296, 144] width 0 height 4
click at [504, 167] on icon at bounding box center [506, 171] width 72 height 72
click at [296, 146] on input "f." at bounding box center [296, 144] width 0 height 4
click at [504, 167] on icon at bounding box center [506, 171] width 72 height 72
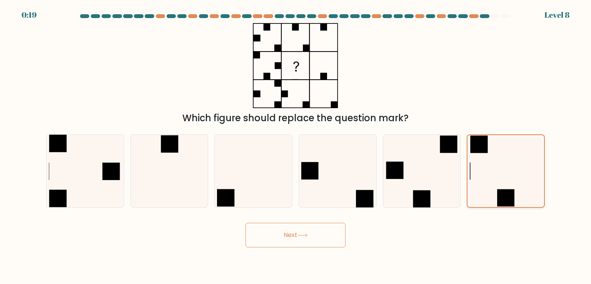
click at [296, 146] on input "f." at bounding box center [296, 144] width 0 height 4
click at [504, 167] on icon at bounding box center [506, 171] width 72 height 72
click at [296, 146] on input "f." at bounding box center [296, 144] width 0 height 4
click at [371, 193] on rect at bounding box center [364, 198] width 17 height 17
click at [296, 146] on input "d." at bounding box center [296, 144] width 0 height 4
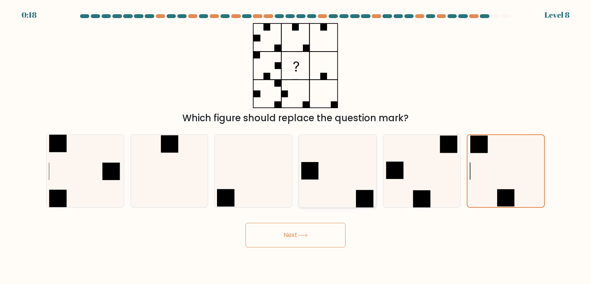
radio input "true"
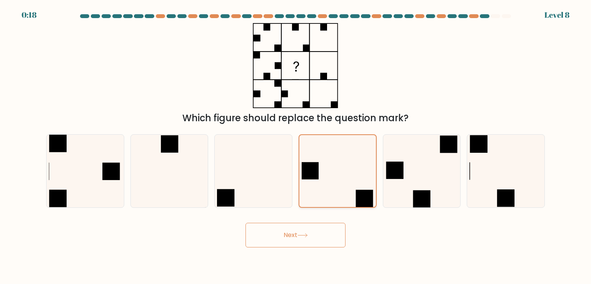
click at [371, 192] on rect at bounding box center [364, 198] width 17 height 17
click at [296, 146] on input "d." at bounding box center [296, 144] width 0 height 4
click at [371, 192] on rect at bounding box center [364, 198] width 17 height 17
click at [296, 146] on input "d." at bounding box center [296, 144] width 0 height 4
click at [371, 192] on rect at bounding box center [364, 198] width 17 height 17
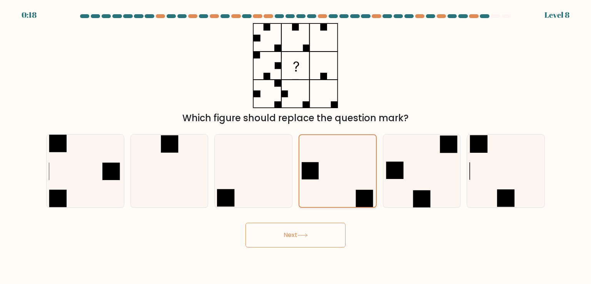
click at [296, 146] on input "d." at bounding box center [296, 144] width 0 height 4
click at [371, 192] on rect at bounding box center [364, 198] width 17 height 17
click at [296, 146] on input "d." at bounding box center [296, 144] width 0 height 4
drag, startPoint x: 335, startPoint y: 224, endPoint x: 327, endPoint y: 223, distance: 8.5
click at [328, 223] on button "Next" at bounding box center [296, 235] width 100 height 25
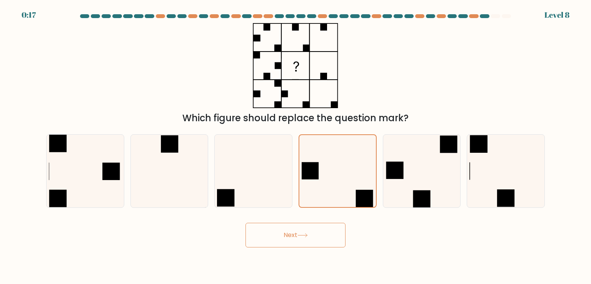
click at [327, 223] on button "Next" at bounding box center [296, 235] width 100 height 25
click at [319, 233] on button "Next" at bounding box center [296, 235] width 100 height 25
click at [317, 231] on button "Next" at bounding box center [296, 235] width 100 height 25
click at [318, 232] on button "Next" at bounding box center [296, 235] width 100 height 25
click at [318, 233] on button "Next" at bounding box center [296, 235] width 100 height 25
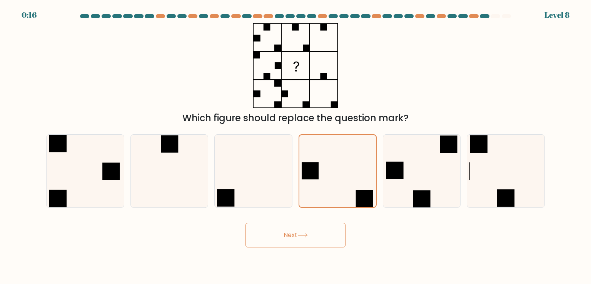
click at [318, 232] on button "Next" at bounding box center [296, 235] width 100 height 25
click at [320, 235] on button "Next" at bounding box center [296, 235] width 100 height 25
click at [309, 284] on html "0:15 Level 8" at bounding box center [295, 142] width 591 height 284
click at [302, 227] on button "Next" at bounding box center [296, 235] width 100 height 25
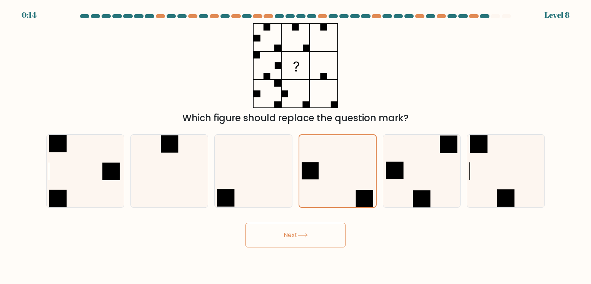
click at [302, 227] on button "Next" at bounding box center [296, 235] width 100 height 25
click at [416, 172] on icon at bounding box center [422, 171] width 72 height 72
click at [296, 146] on input "e." at bounding box center [296, 144] width 0 height 4
radio input "true"
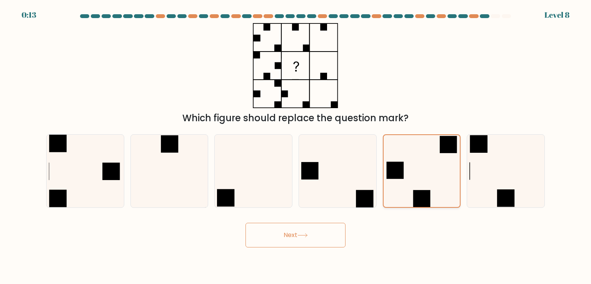
click at [416, 174] on icon at bounding box center [422, 171] width 72 height 72
click at [296, 146] on input "e." at bounding box center [296, 144] width 0 height 4
click at [197, 183] on icon at bounding box center [169, 171] width 72 height 72
click at [296, 146] on input "b." at bounding box center [296, 144] width 0 height 4
radio input "true"
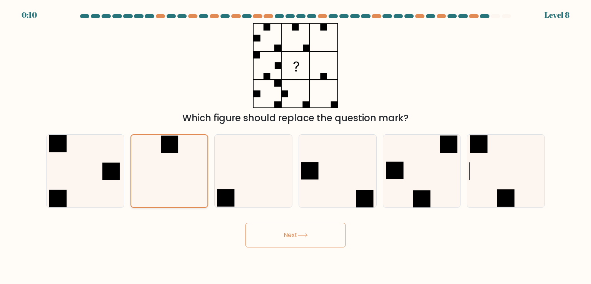
click at [202, 185] on icon at bounding box center [170, 171] width 72 height 72
click at [296, 146] on input "b." at bounding box center [296, 144] width 0 height 4
click at [202, 185] on icon at bounding box center [170, 171] width 72 height 72
click at [296, 146] on input "b." at bounding box center [296, 144] width 0 height 4
click at [89, 185] on icon at bounding box center [85, 171] width 72 height 72
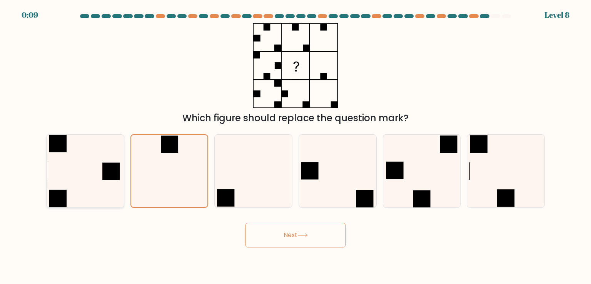
click at [296, 146] on input "a." at bounding box center [296, 144] width 0 height 4
radio input "true"
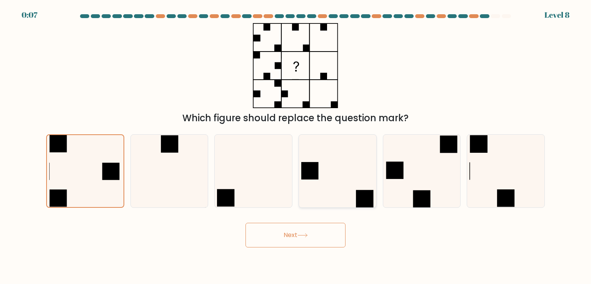
click at [377, 175] on div at bounding box center [338, 170] width 78 height 73
click at [296, 146] on input "d." at bounding box center [296, 144] width 0 height 4
radio input "true"
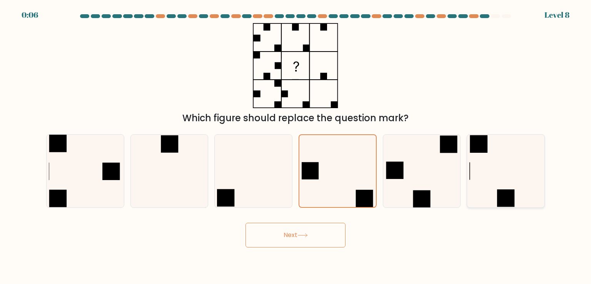
click at [501, 177] on icon at bounding box center [506, 171] width 72 height 72
click at [296, 146] on input "f." at bounding box center [296, 144] width 0 height 4
radio input "true"
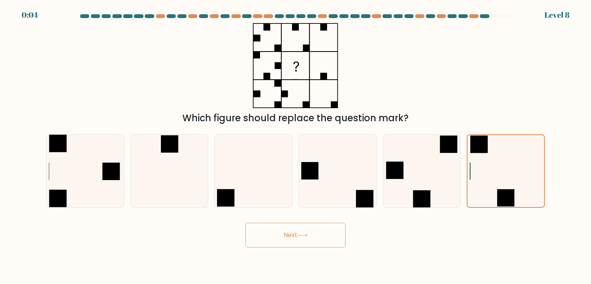
click at [556, 11] on div "Level 8" at bounding box center [557, 15] width 25 height 12
drag, startPoint x: 493, startPoint y: 13, endPoint x: 495, endPoint y: 23, distance: 11.0
click at [493, 17] on body "0:04 Level 8" at bounding box center [295, 142] width 591 height 284
click at [500, 17] on div at bounding box center [495, 16] width 9 height 4
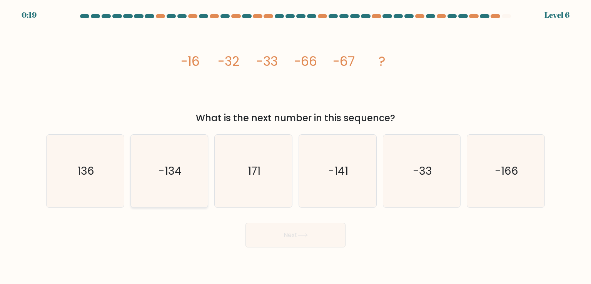
click at [174, 198] on icon "-134" at bounding box center [169, 171] width 72 height 72
click at [296, 146] on input "b. -134" at bounding box center [296, 144] width 0 height 4
radio input "true"
click at [299, 235] on button "Next" at bounding box center [296, 235] width 100 height 25
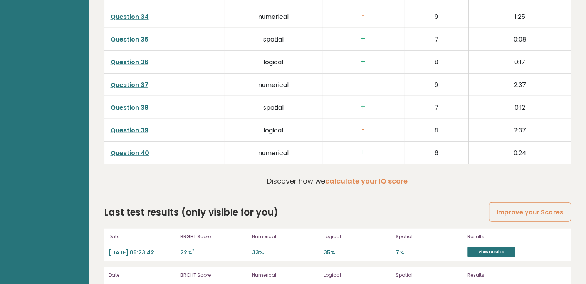
scroll to position [2016, 0]
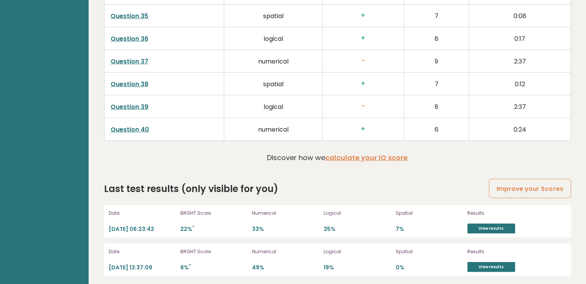
click at [433, 102] on td "8" at bounding box center [436, 106] width 65 height 23
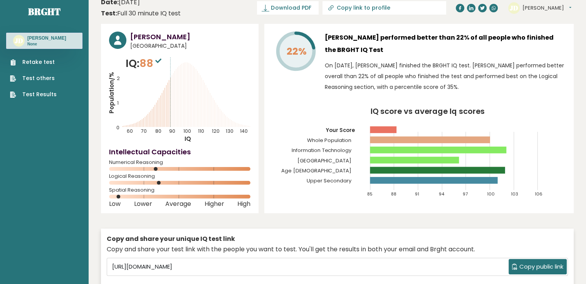
scroll to position [0, 0]
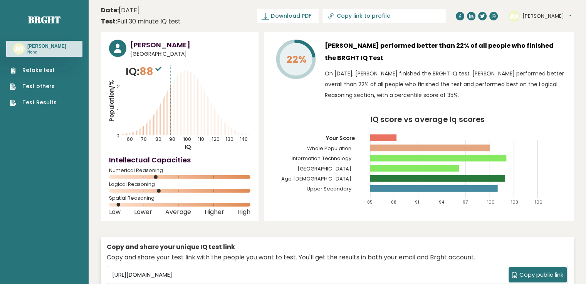
click at [335, 18] on icon at bounding box center [331, 16] width 8 height 8
type input "[URL][DOMAIN_NAME][PERSON_NAME]"
click at [382, 39] on div "22% [PERSON_NAME] performed better than 22% of all people who finished the BRGH…" at bounding box center [418, 126] width 309 height 189
click at [283, 15] on span "Download PDF" at bounding box center [263, 16] width 40 height 8
